Goal: Task Accomplishment & Management: Manage account settings

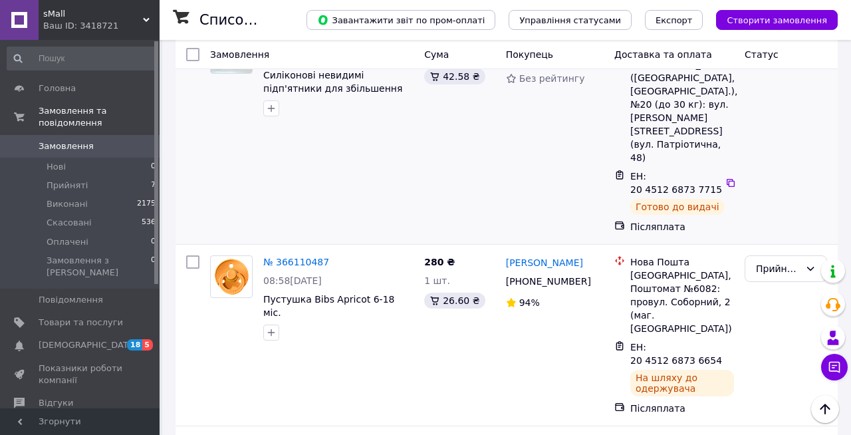
scroll to position [464, 0]
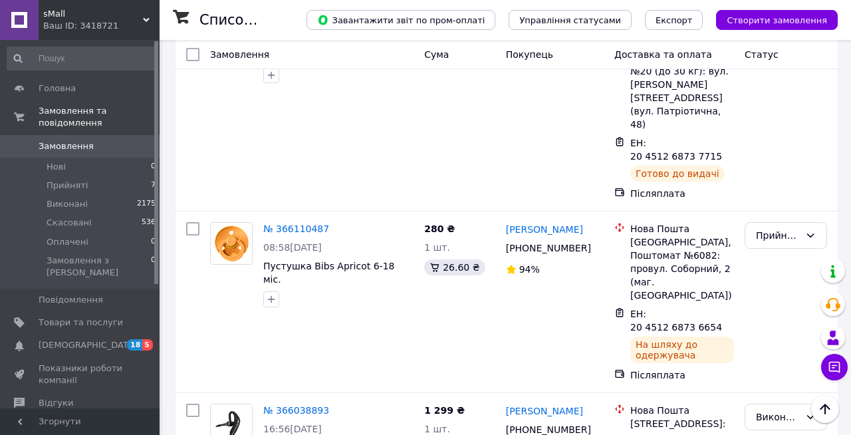
scroll to position [495, 0]
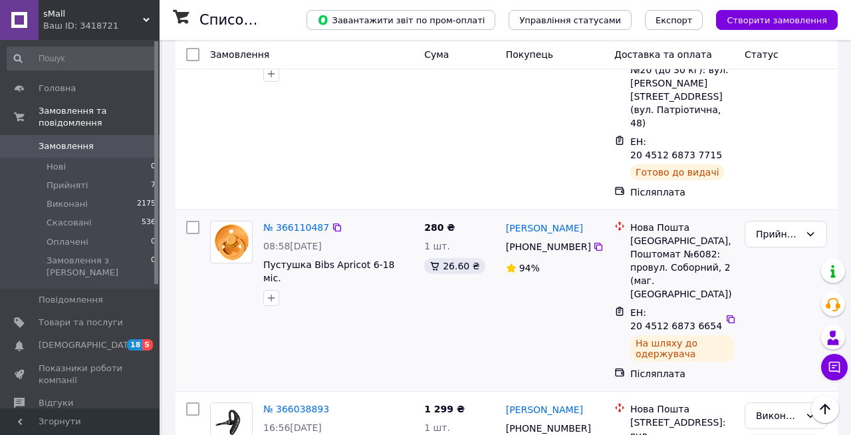
click at [466, 285] on div "280 ₴ 1 шт. 26.60 ₴" at bounding box center [460, 300] width 82 height 170
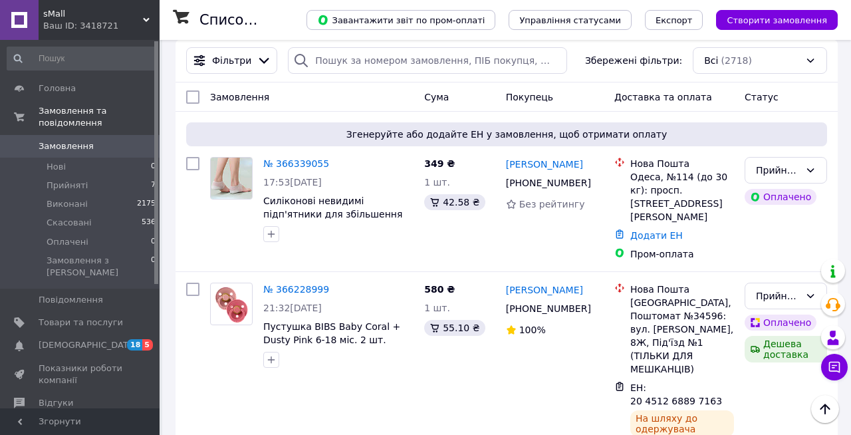
scroll to position [0, 0]
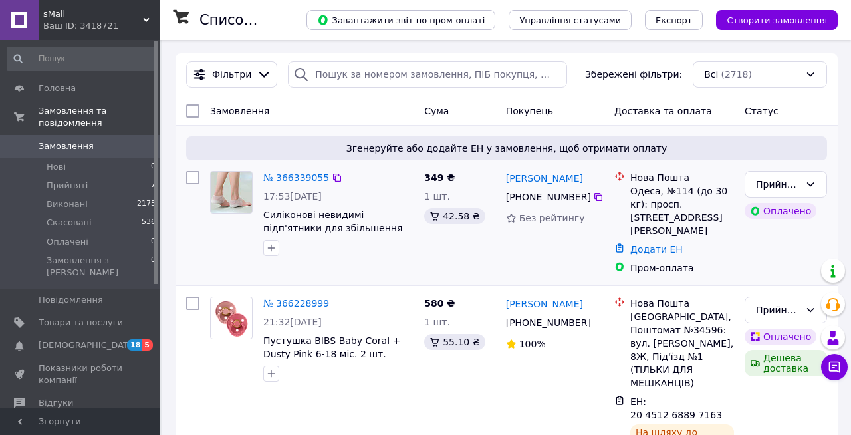
click at [309, 182] on link "№ 366339055" at bounding box center [296, 177] width 66 height 11
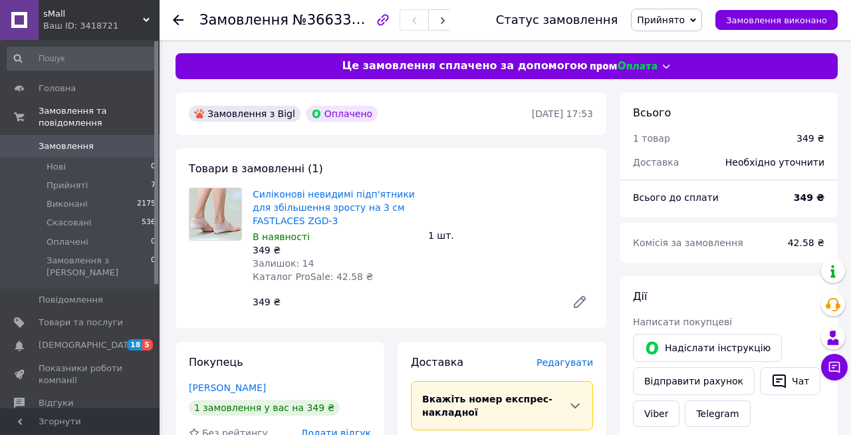
click at [334, 25] on span "№366339055" at bounding box center [340, 19] width 94 height 17
copy span "366339055"
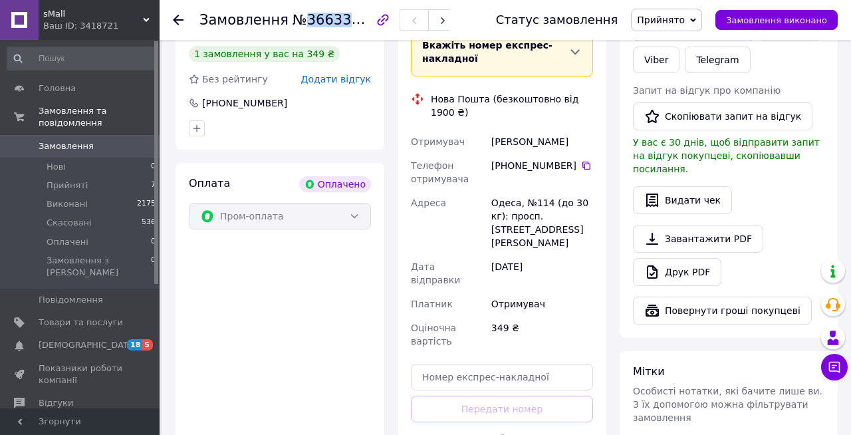
scroll to position [362, 0]
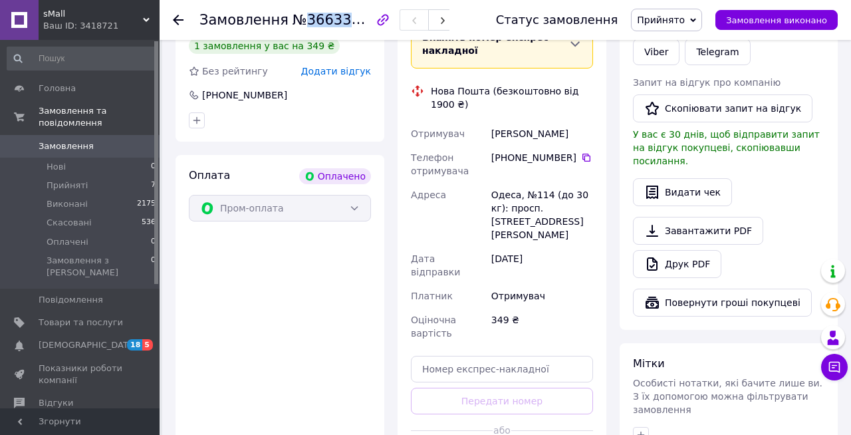
click at [506, 134] on div "[PERSON_NAME]" at bounding box center [542, 134] width 107 height 24
copy div "Демир"
click at [285, 311] on div "Оплата Оплачено Пром-оплата" at bounding box center [280, 321] width 209 height 332
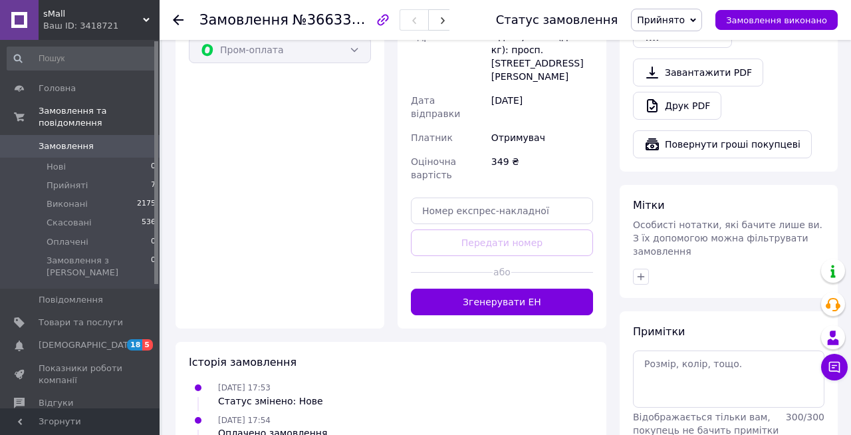
scroll to position [525, 0]
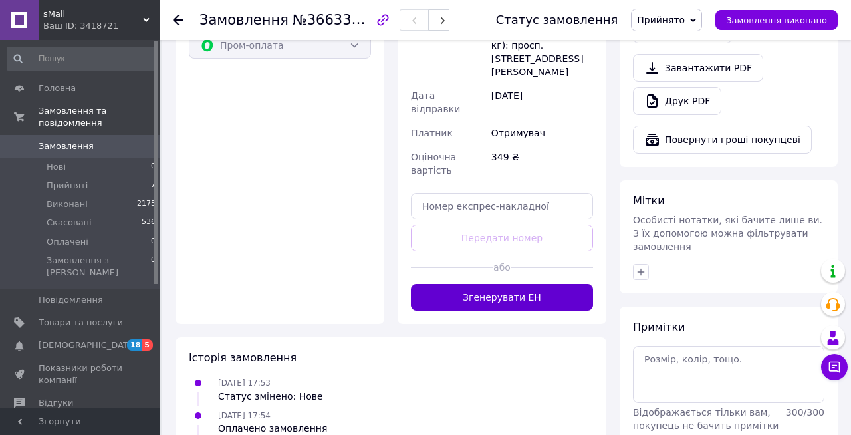
click at [507, 284] on button "Згенерувати ЕН" at bounding box center [502, 297] width 182 height 27
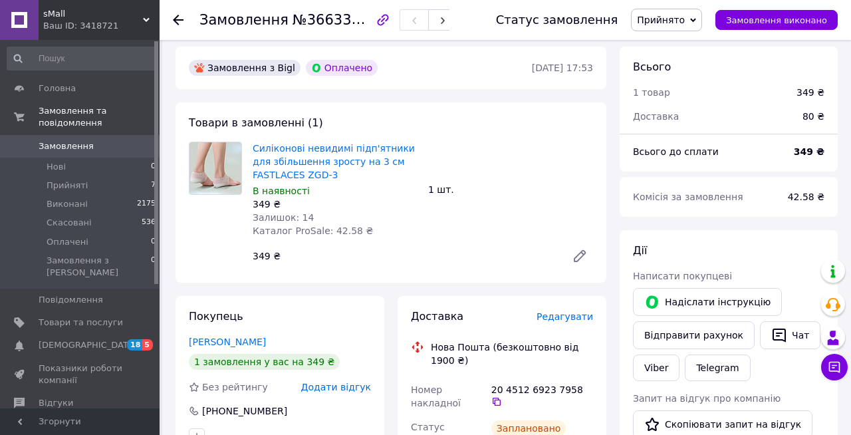
scroll to position [45, 0]
click at [175, 19] on use at bounding box center [178, 20] width 11 height 11
